Goal: Information Seeking & Learning: Learn about a topic

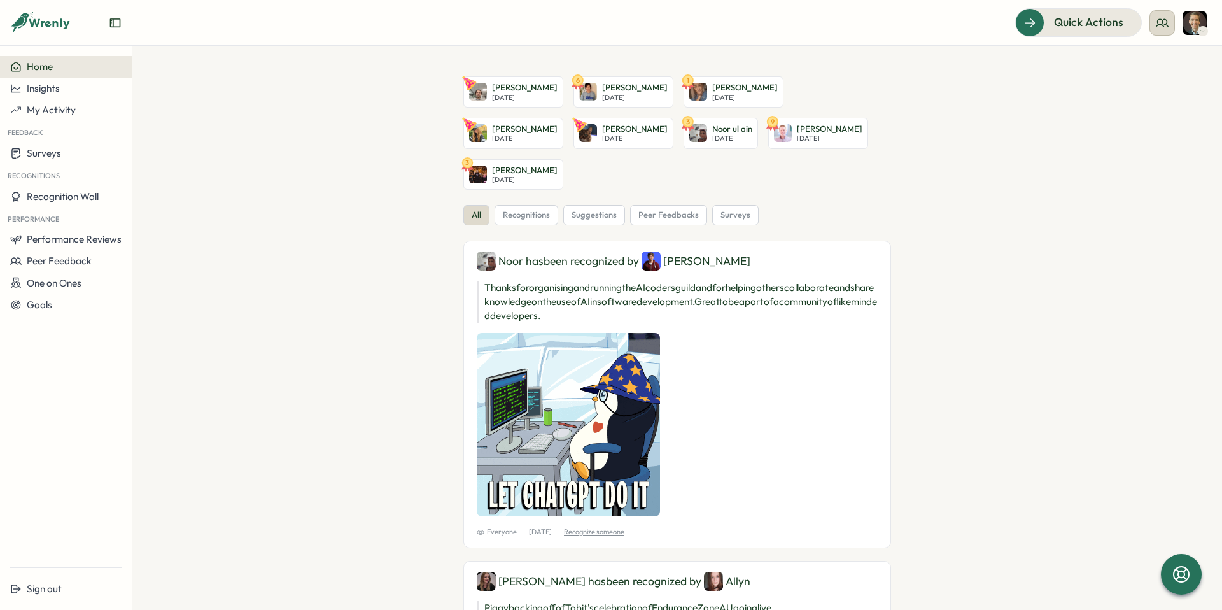
click at [1169, 23] on button at bounding box center [1162, 22] width 25 height 25
click at [1151, 67] on div "My Team" at bounding box center [1163, 63] width 80 height 14
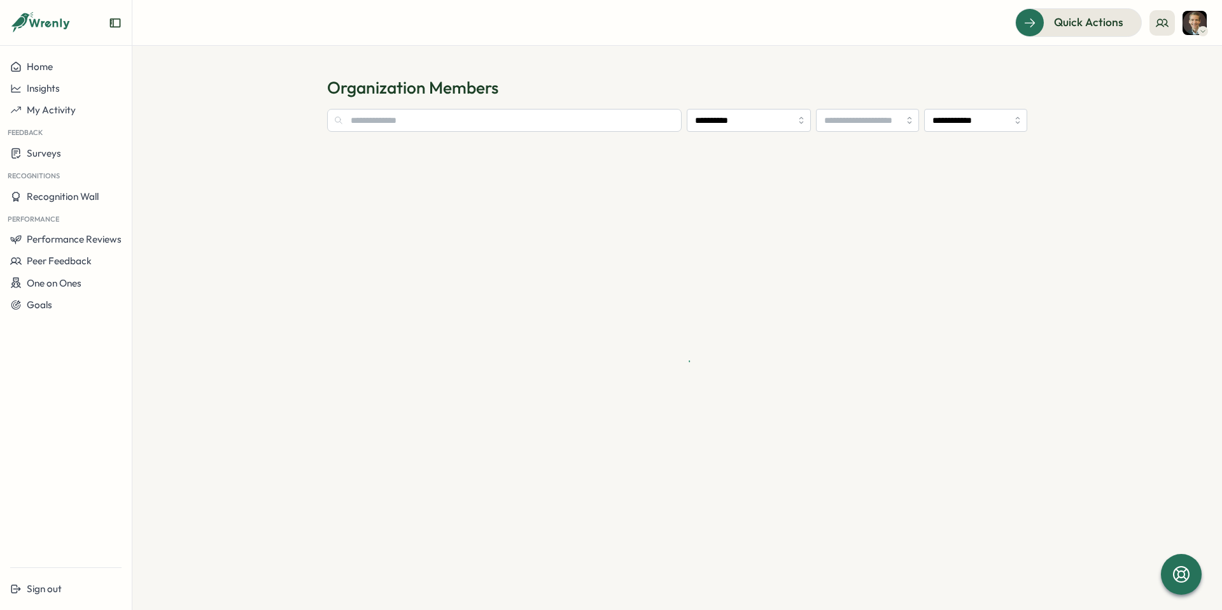
type input "**********"
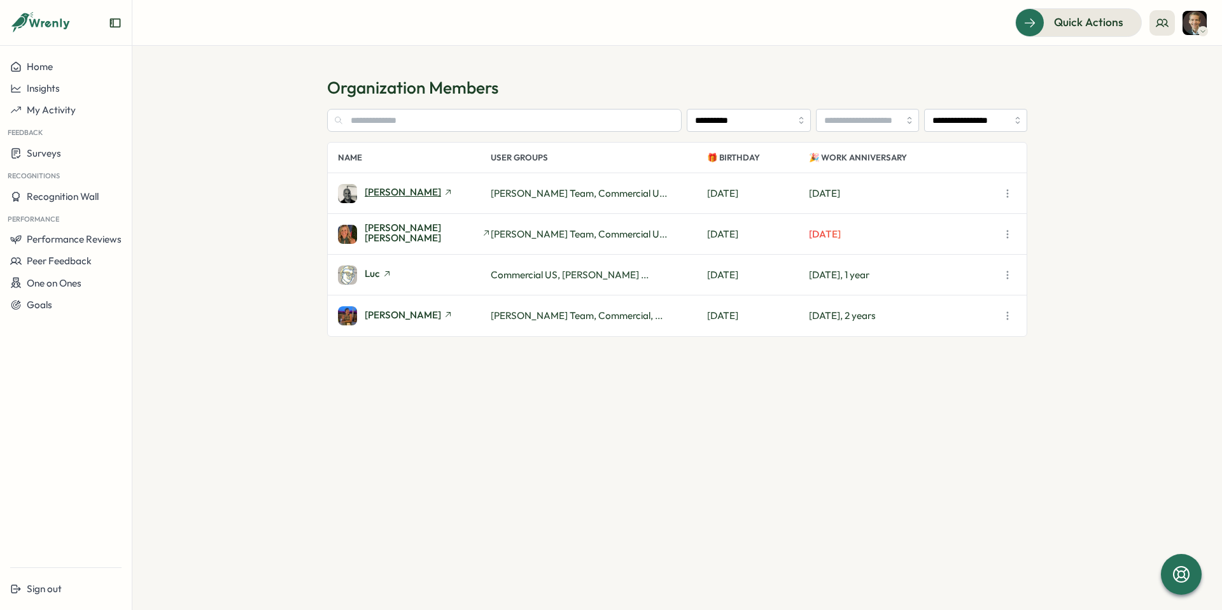
click at [408, 190] on span "[PERSON_NAME]" at bounding box center [403, 192] width 76 height 10
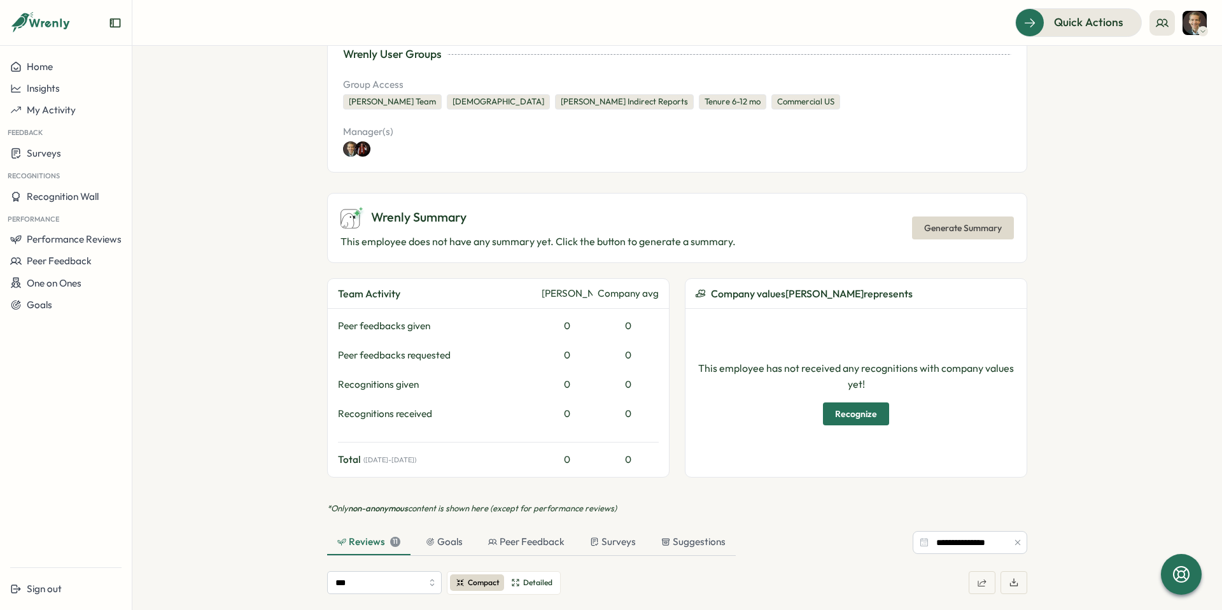
scroll to position [269, 0]
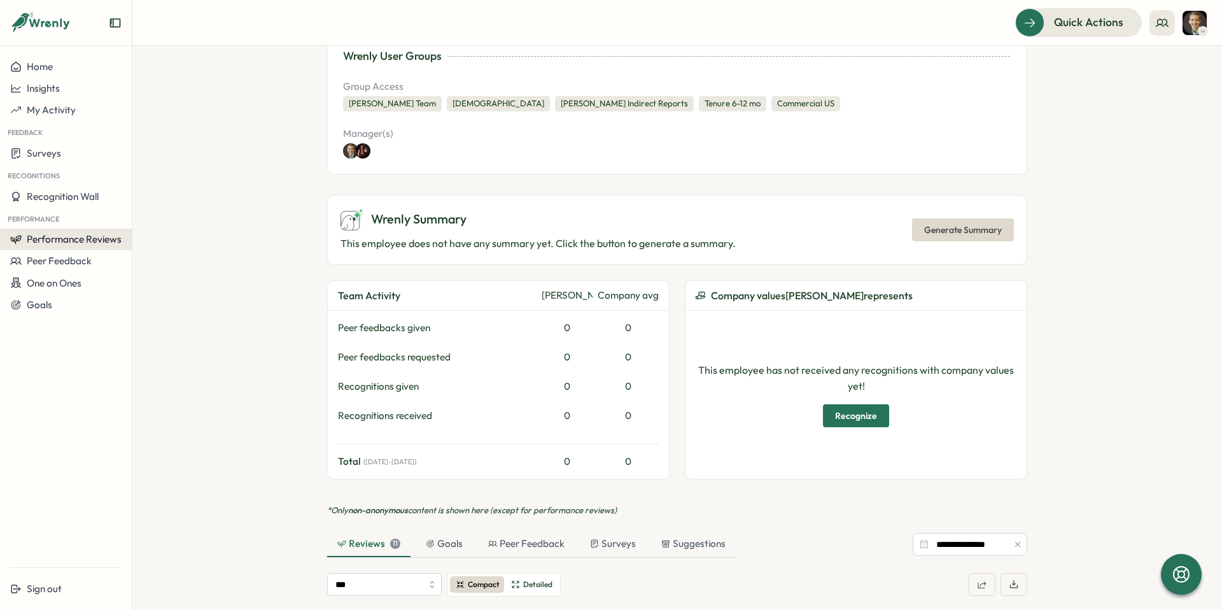
click at [88, 241] on span "Performance Reviews" at bounding box center [74, 239] width 95 height 12
click at [137, 232] on div "Reviews" at bounding box center [153, 227] width 36 height 14
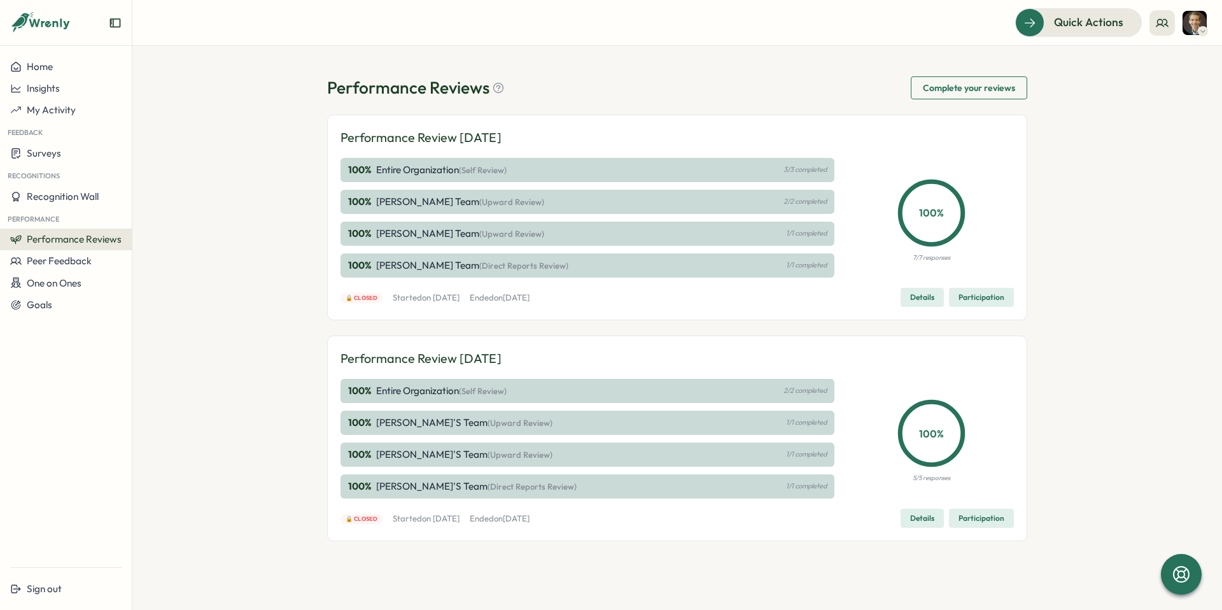
click at [925, 294] on span "Details" at bounding box center [922, 297] width 24 height 18
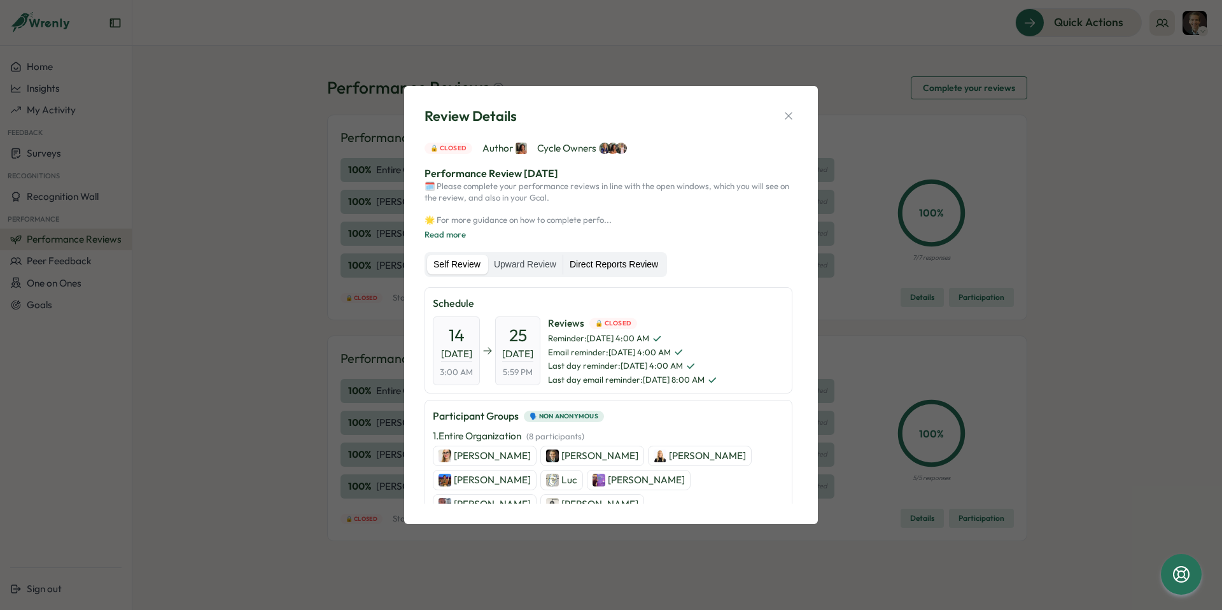
click at [631, 264] on label "Direct Reports Review" at bounding box center [613, 265] width 101 height 20
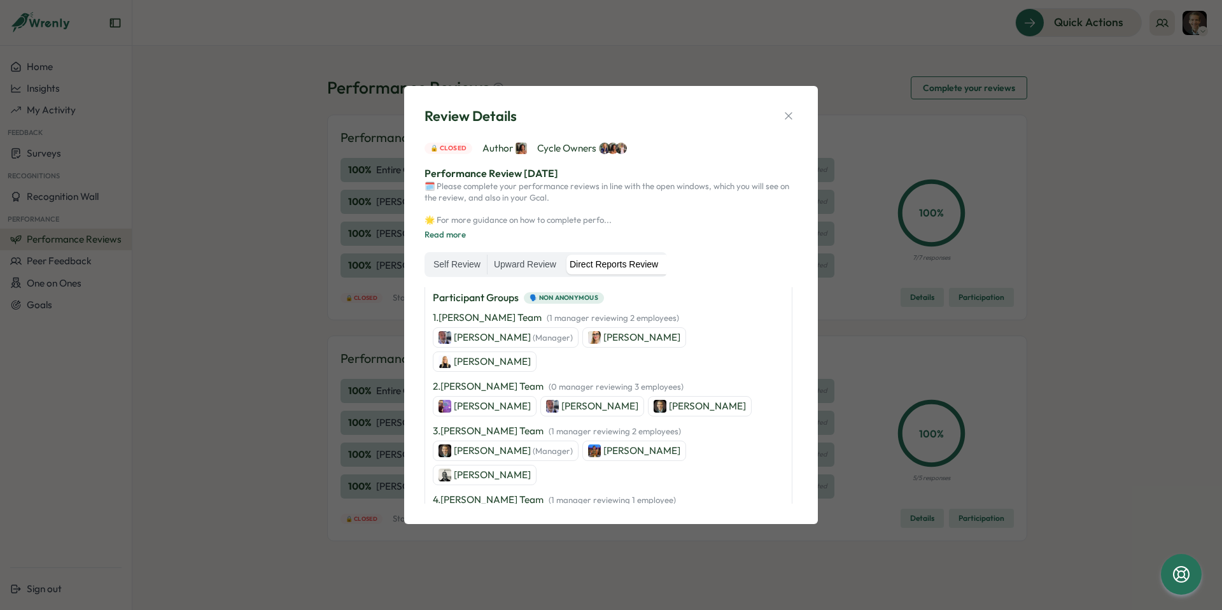
scroll to position [187, 0]
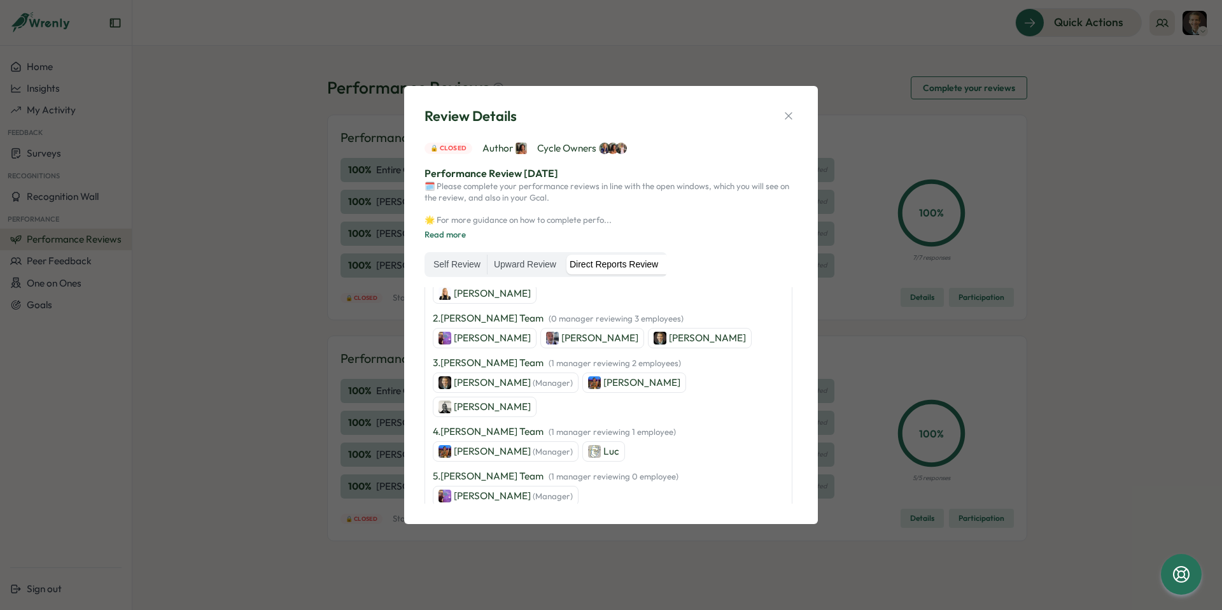
click at [531, 400] on p "[PERSON_NAME]" at bounding box center [492, 407] width 77 height 14
click at [787, 114] on icon "button" at bounding box center [788, 115] width 13 height 13
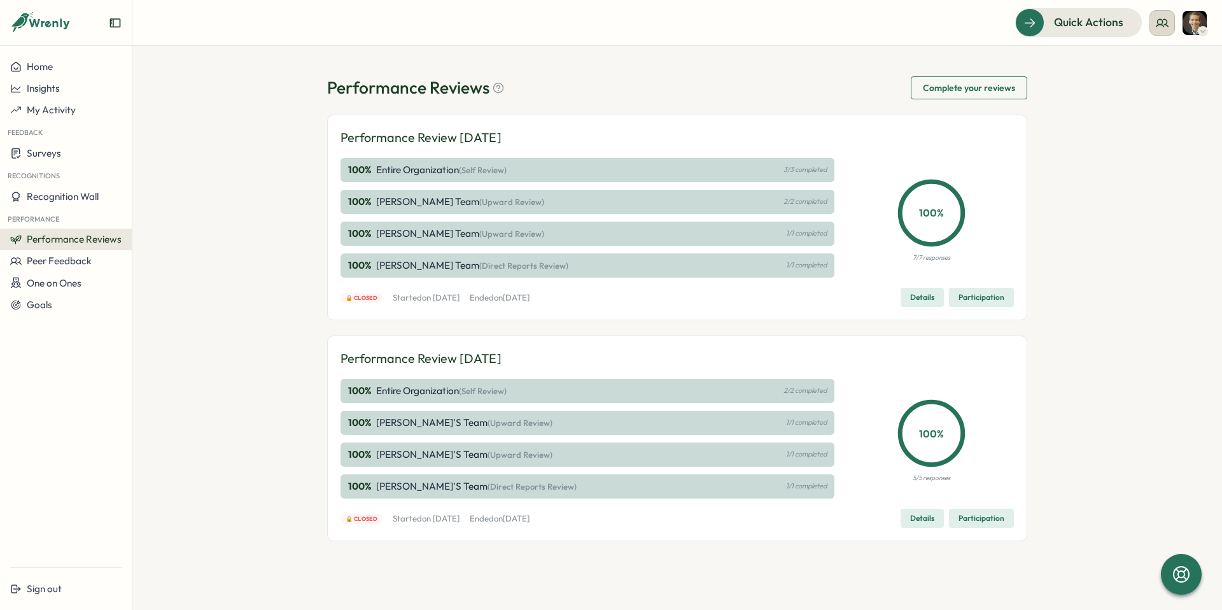
click at [1158, 26] on icon at bounding box center [1162, 23] width 13 height 13
click at [1161, 60] on div "My Team" at bounding box center [1163, 63] width 80 height 14
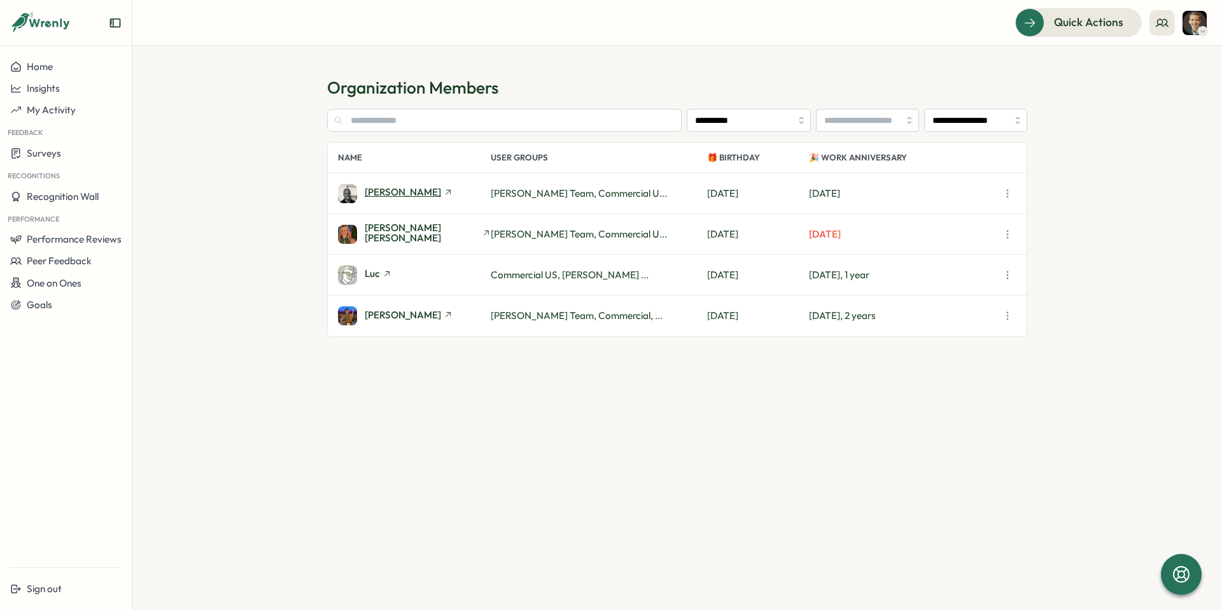
click at [407, 195] on span "[PERSON_NAME]" at bounding box center [403, 192] width 76 height 10
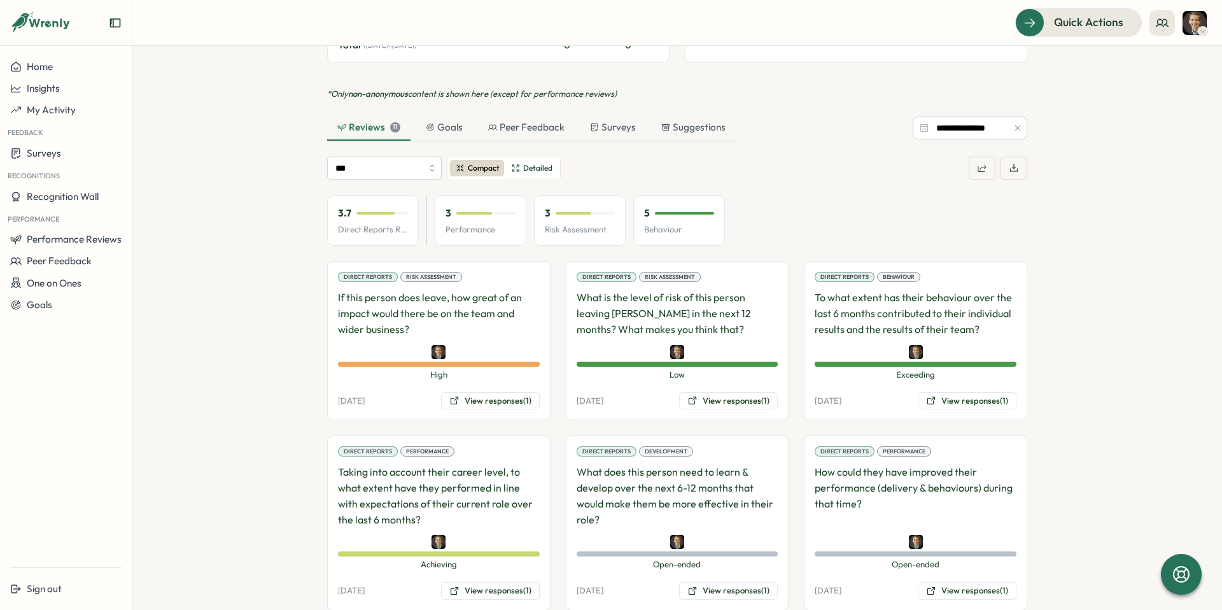
scroll to position [663, 0]
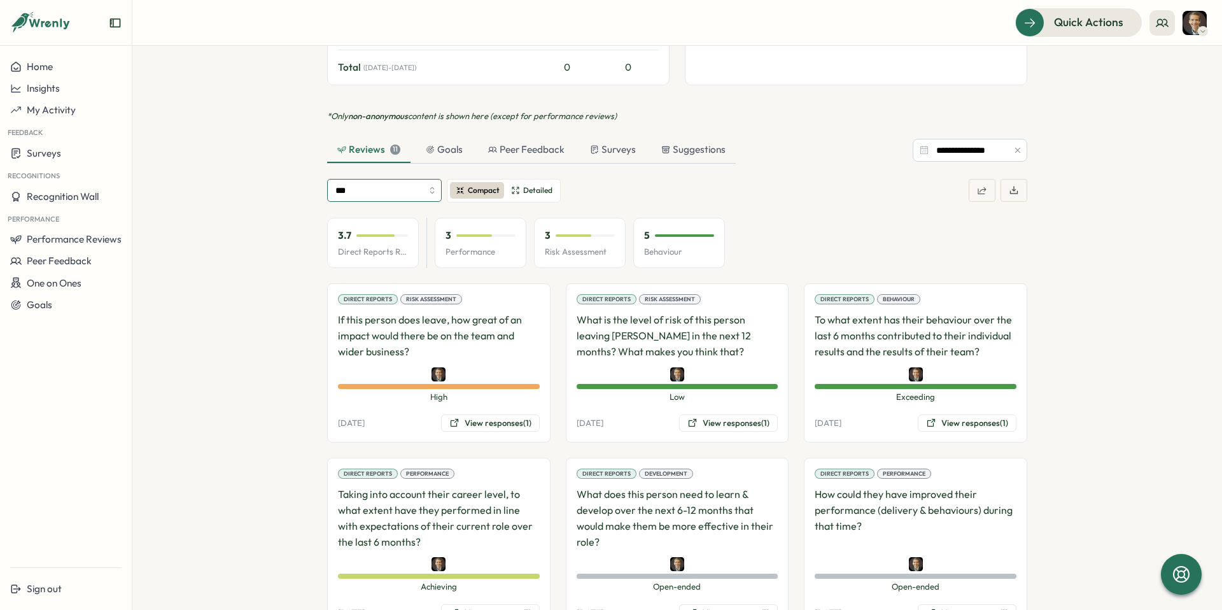
click at [428, 179] on input "***" at bounding box center [384, 190] width 115 height 23
type input "**********"
click at [395, 246] on p "Direct Reports Review Avg" at bounding box center [373, 251] width 70 height 11
drag, startPoint x: 367, startPoint y: 217, endPoint x: 397, endPoint y: 200, distance: 34.5
click at [368, 218] on div "3.7 Direct Reports Review Avg" at bounding box center [373, 243] width 92 height 51
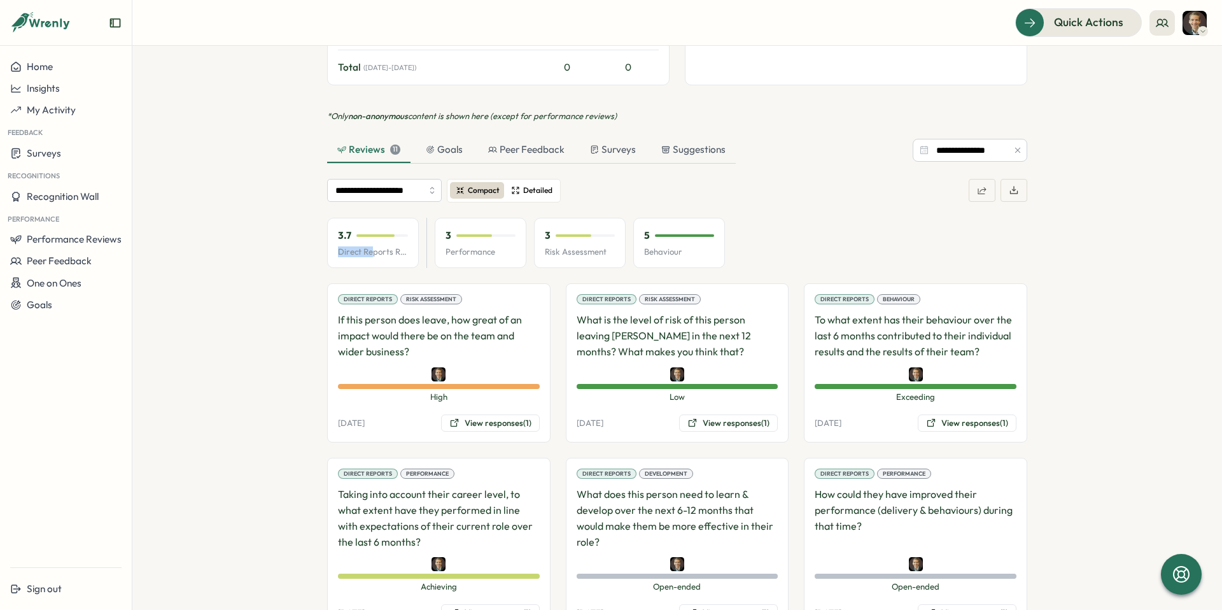
click at [540, 185] on span "Detailed" at bounding box center [537, 191] width 29 height 12
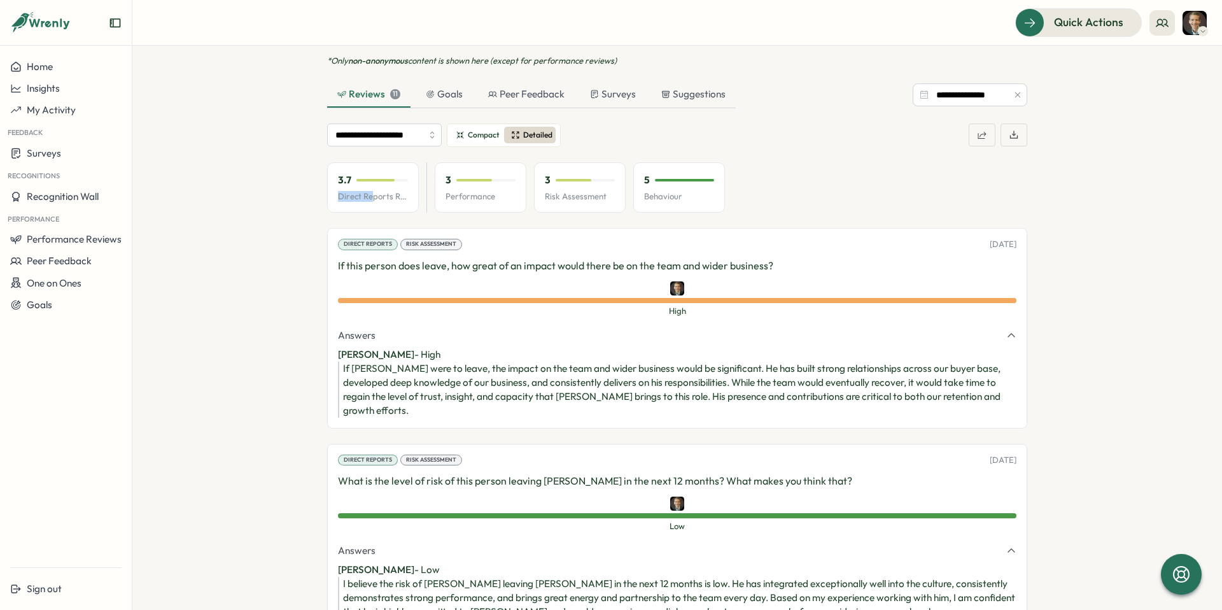
scroll to position [724, 0]
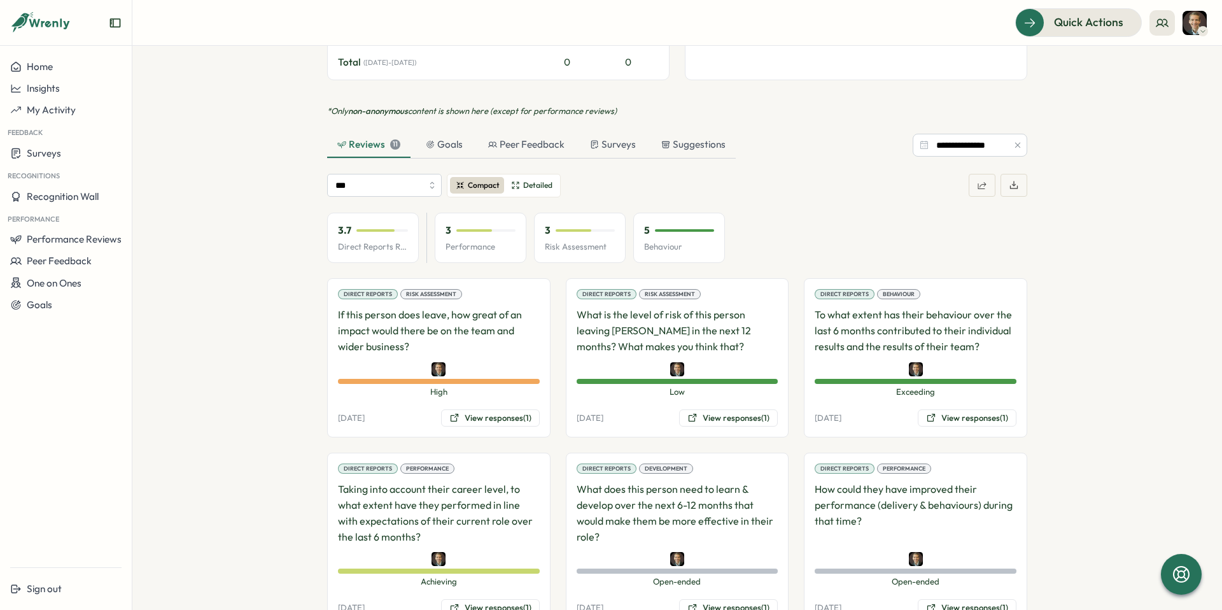
scroll to position [669, 0]
click at [503, 409] on button "View responses (1)" at bounding box center [490, 418] width 99 height 18
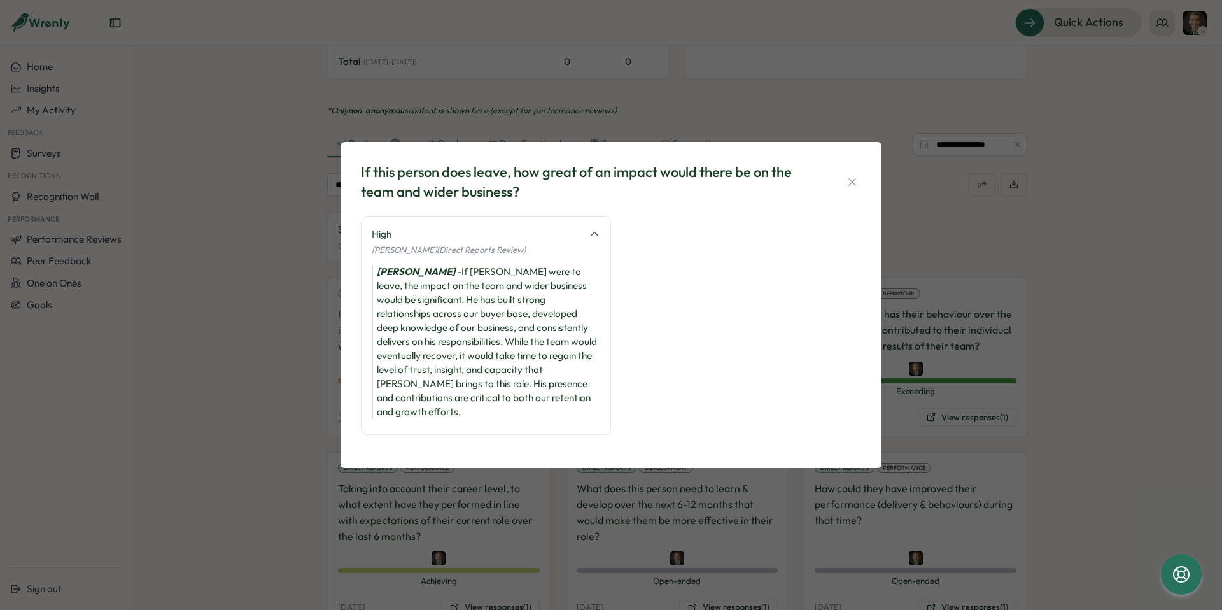
click at [596, 239] on icon at bounding box center [594, 234] width 11 height 11
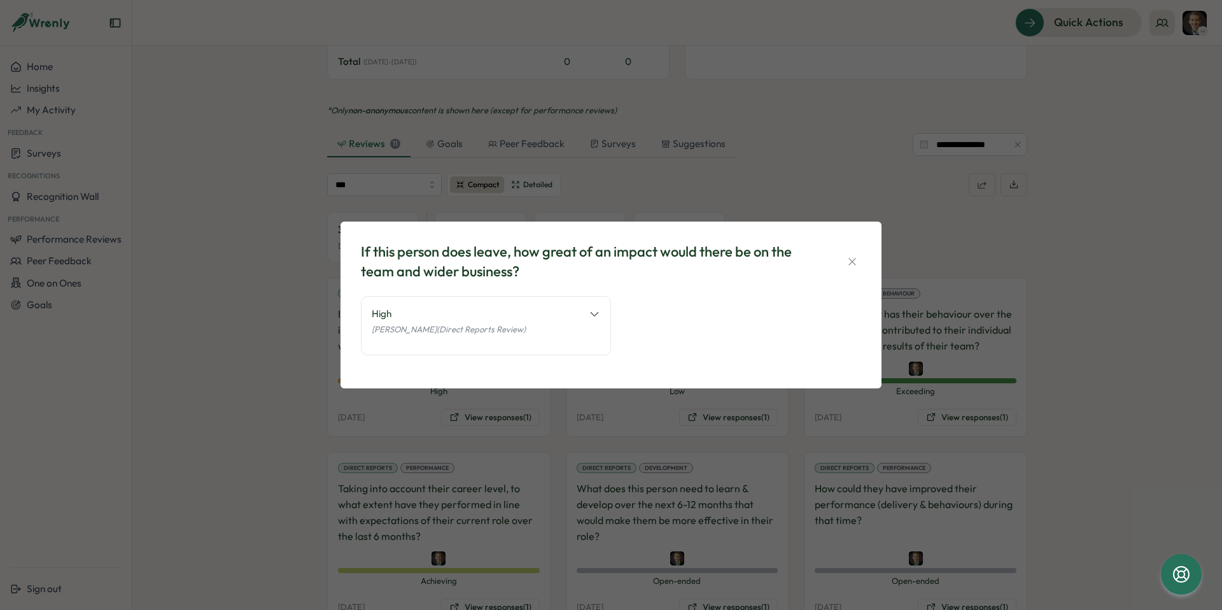
click at [592, 318] on icon at bounding box center [594, 313] width 11 height 11
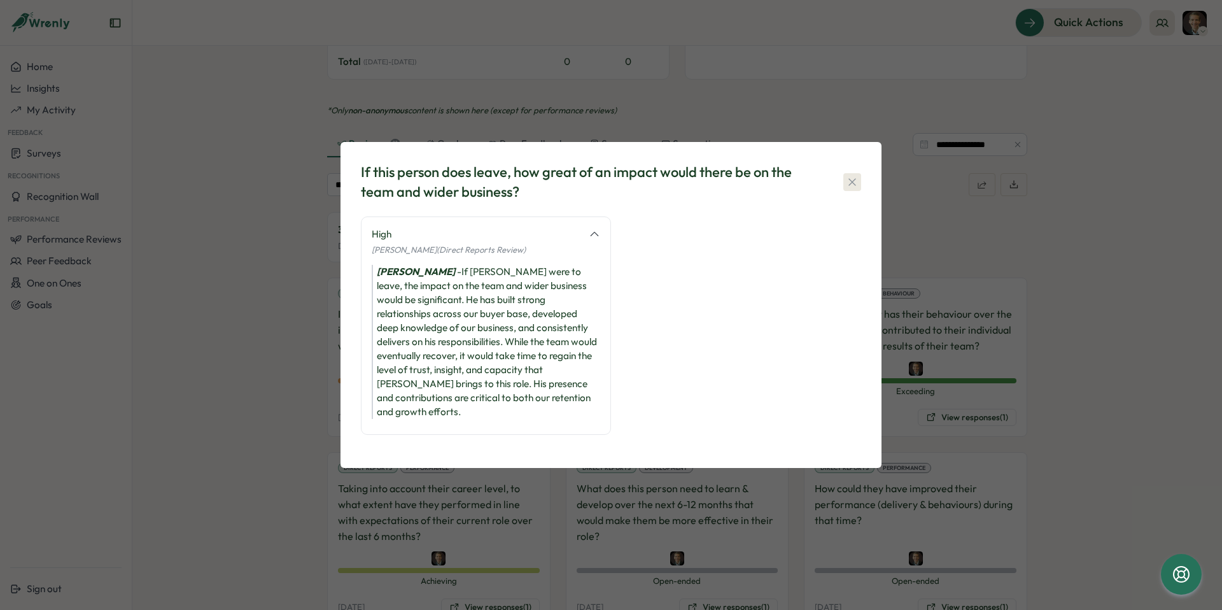
click at [852, 186] on icon "button" at bounding box center [852, 182] width 13 height 13
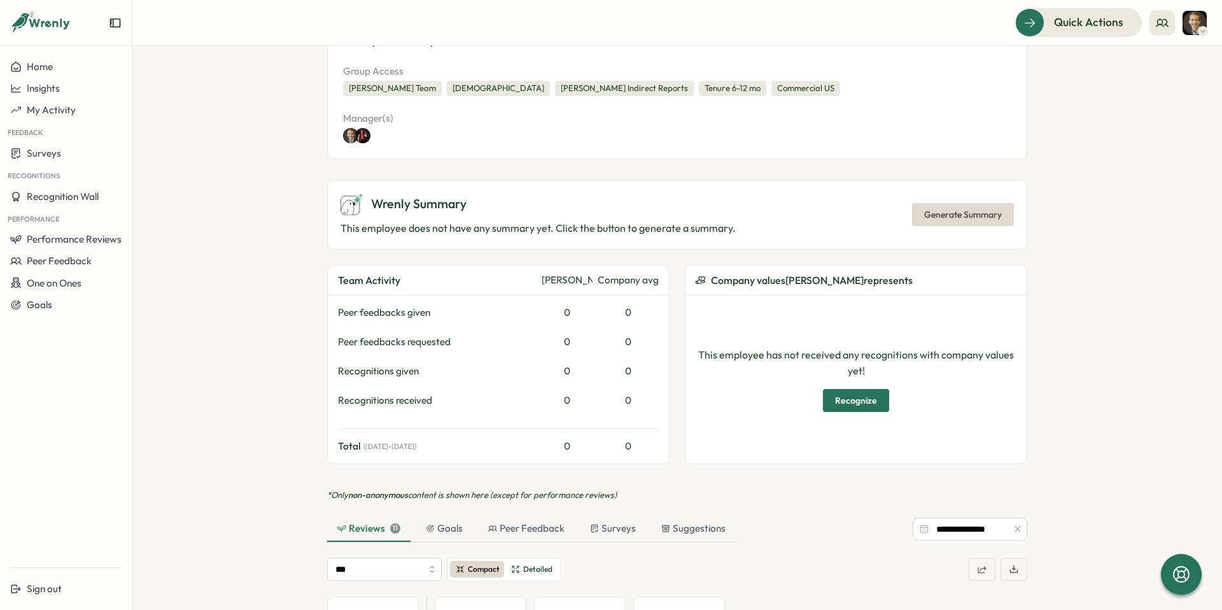
scroll to position [295, 0]
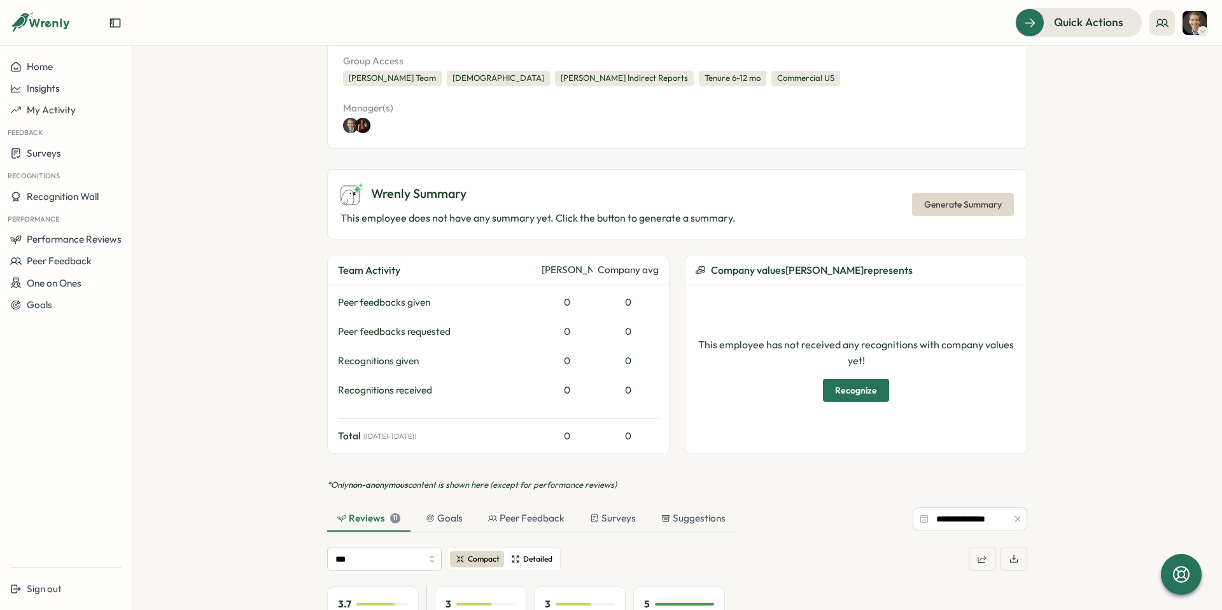
click at [527, 553] on span "Detailed" at bounding box center [537, 559] width 29 height 12
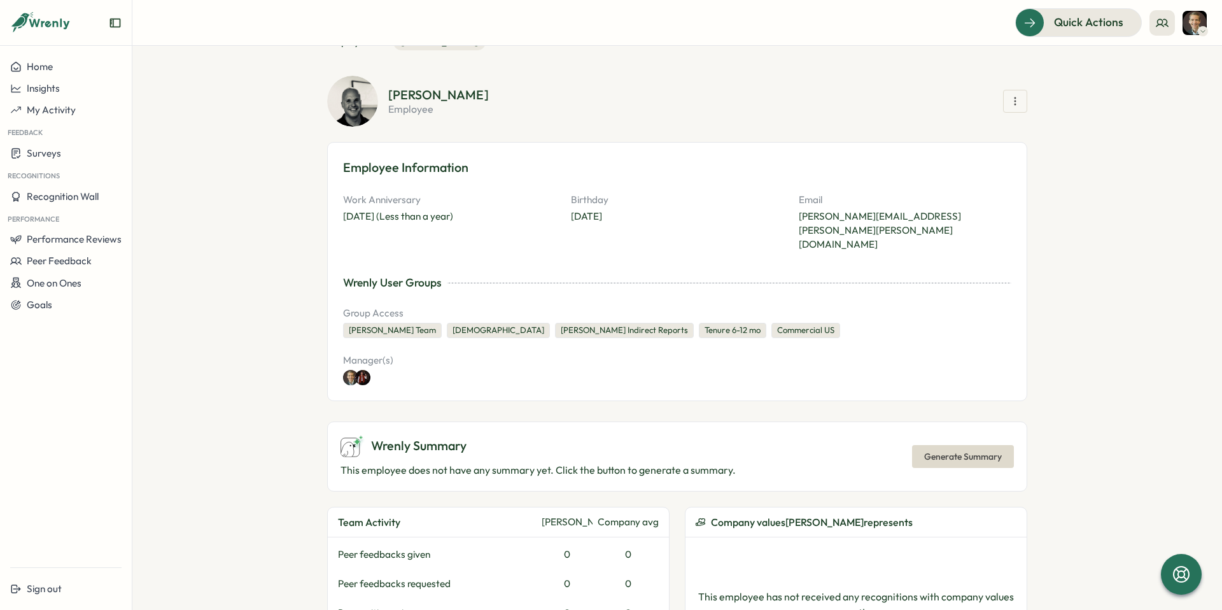
scroll to position [0, 0]
